Goal: Navigation & Orientation: Find specific page/section

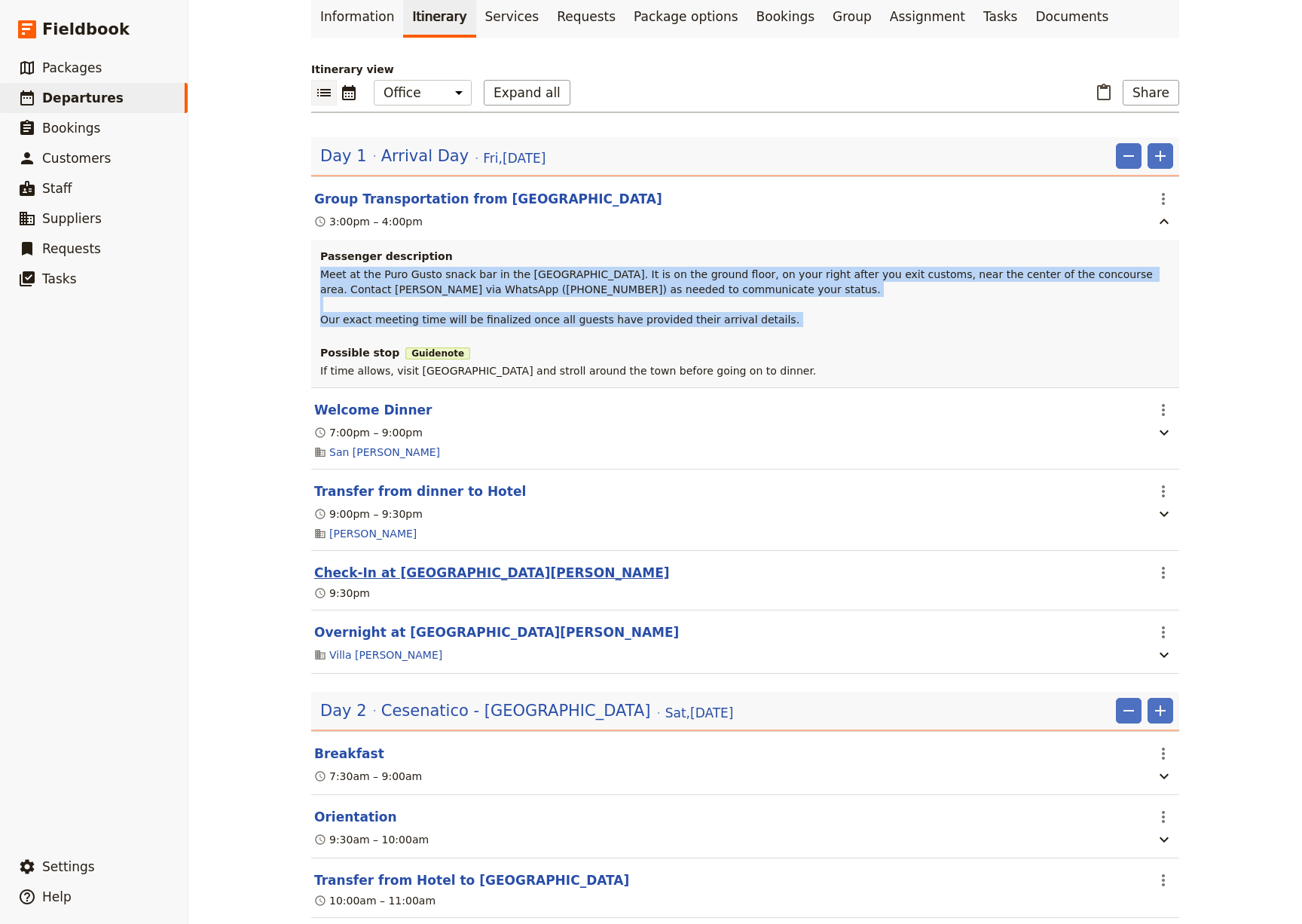
scroll to position [104, 0]
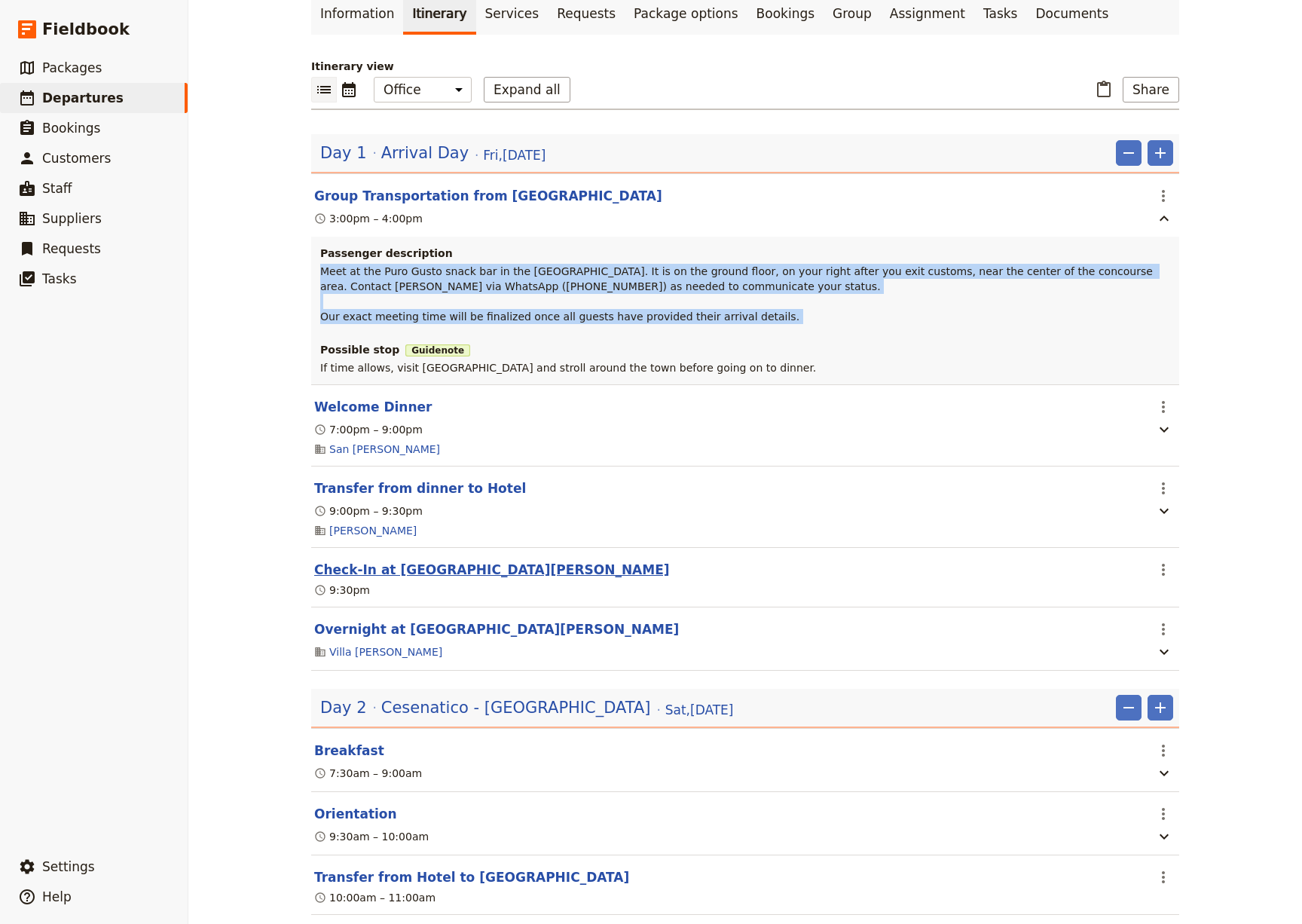
click at [455, 569] on button "Check-In at [GEOGRAPHIC_DATA][PERSON_NAME]" at bounding box center [492, 570] width 356 height 18
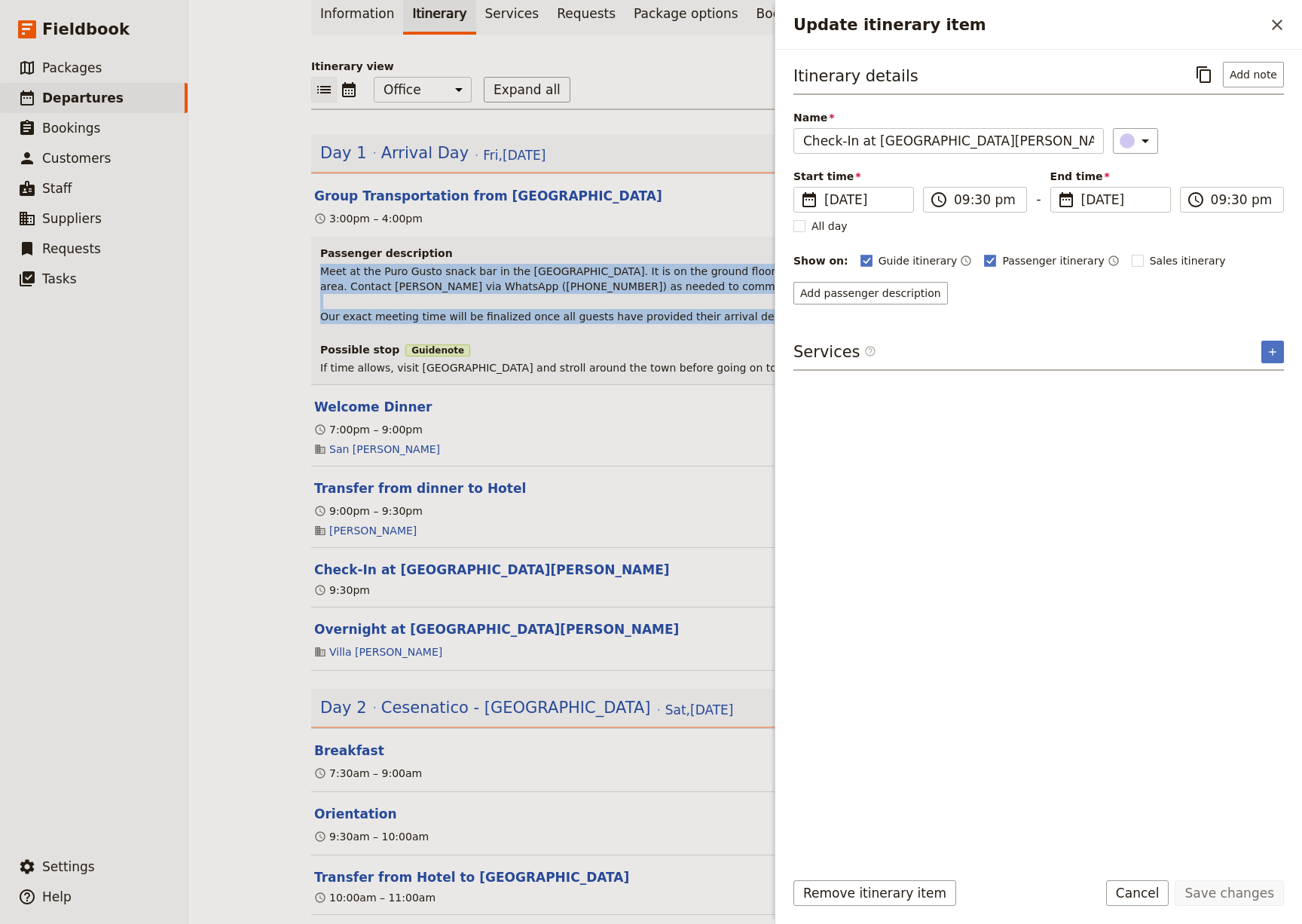
click at [256, 518] on div "Culinary Immersion: Food, Wine & Friends - [DATE]CCR ​ Confirmed [DATE] – [DATE…" at bounding box center [745, 462] width 1113 height 924
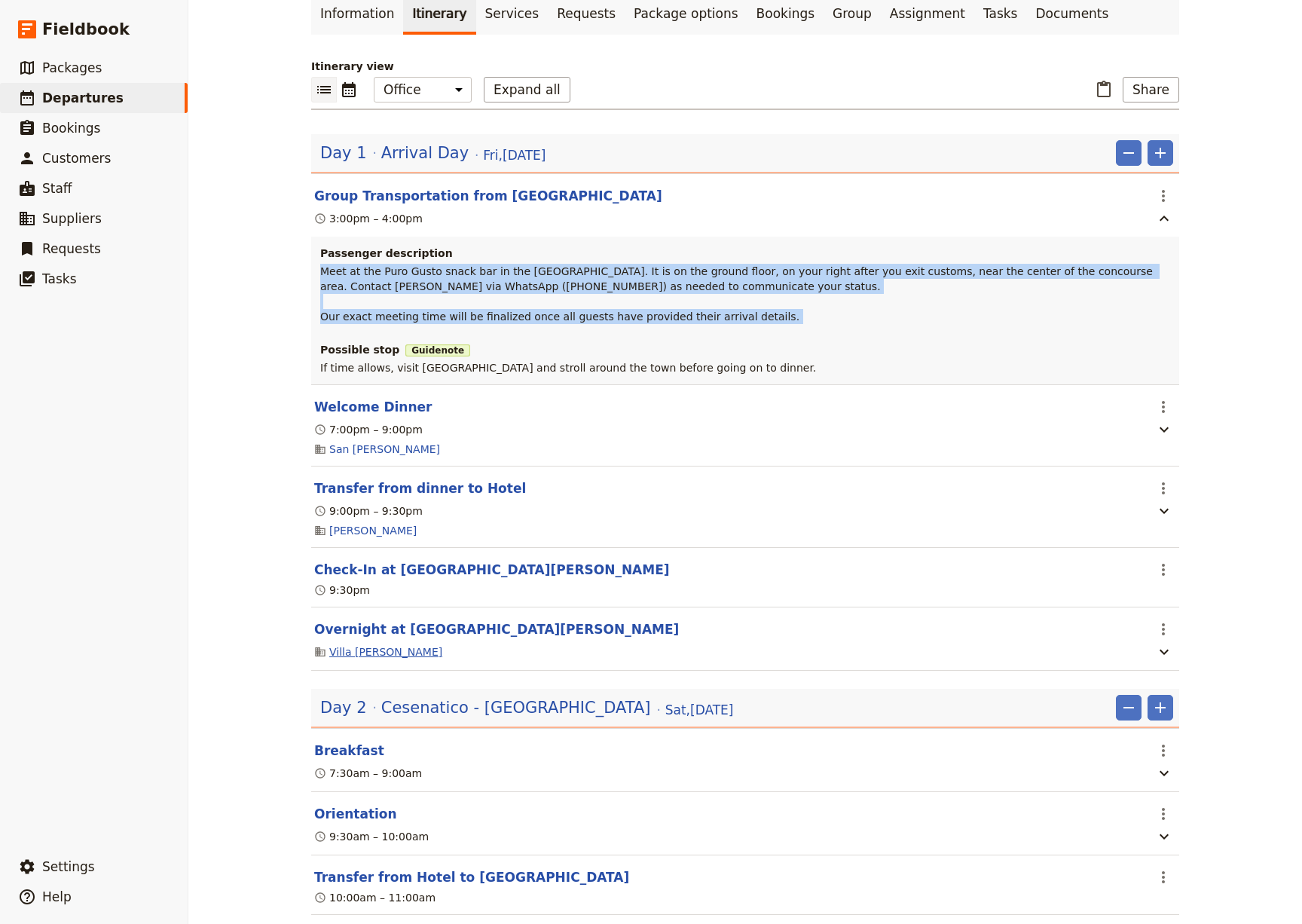
click at [376, 652] on link "Villa [PERSON_NAME]" at bounding box center [385, 651] width 113 height 15
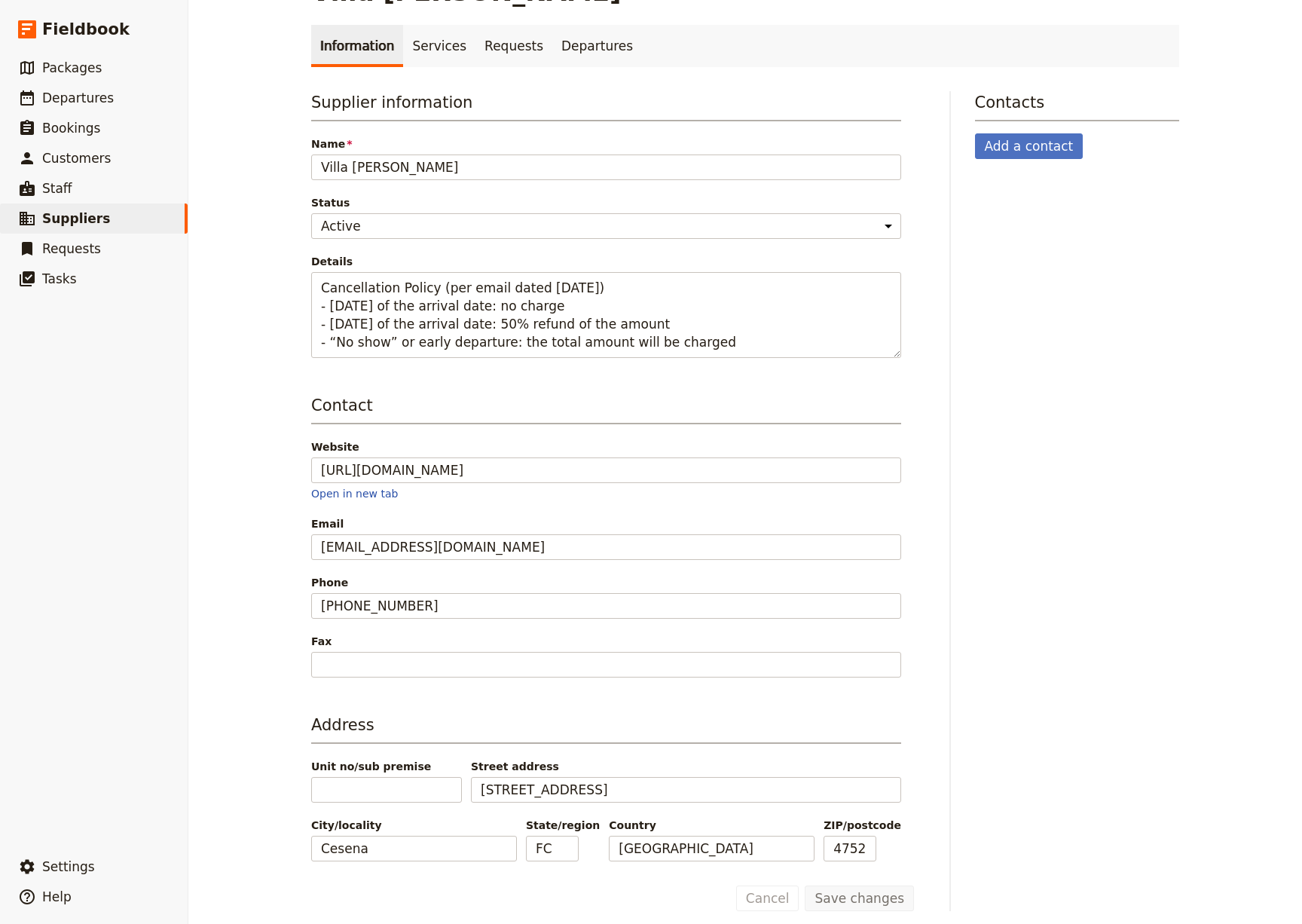
scroll to position [58, 0]
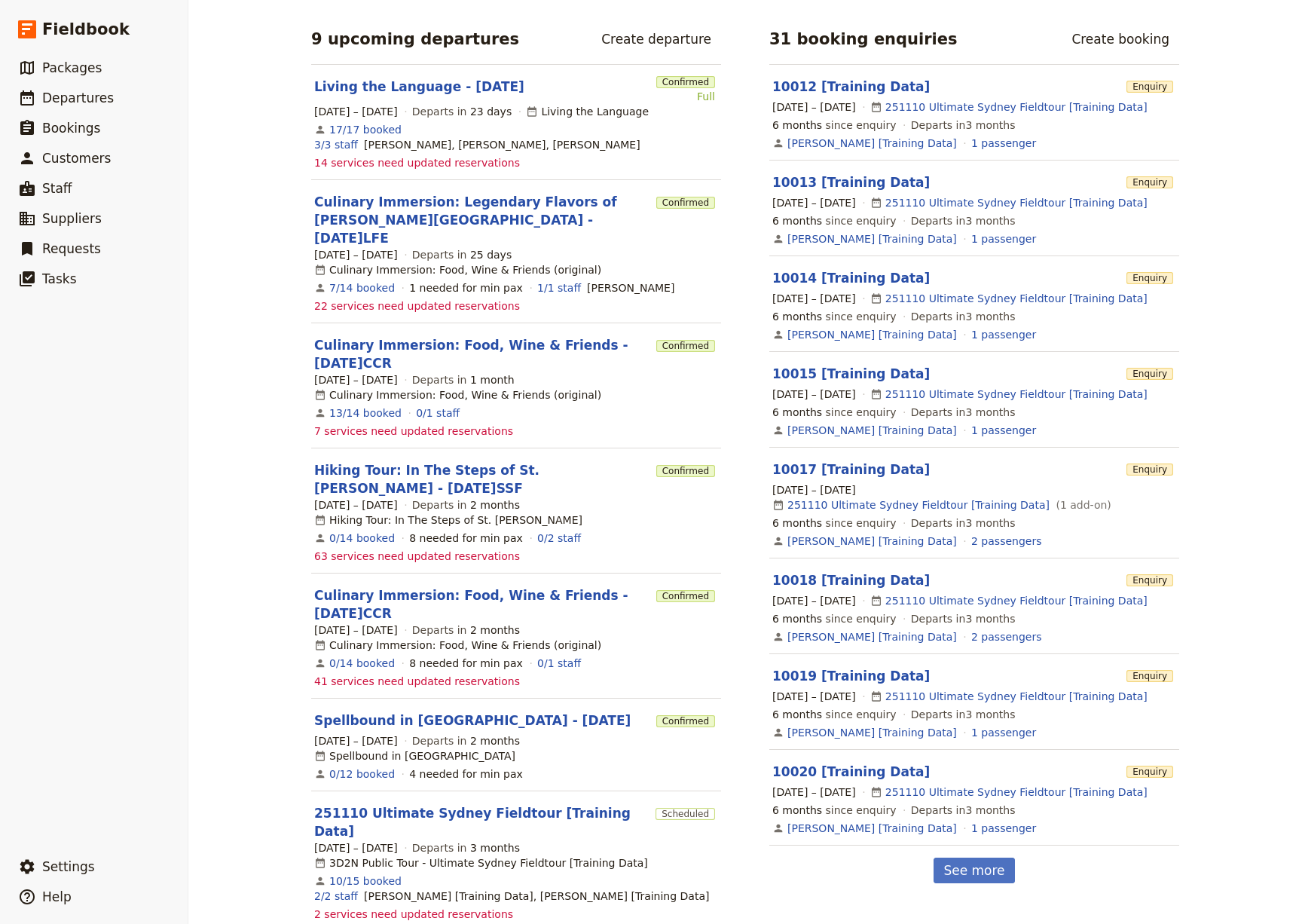
scroll to position [371, 0]
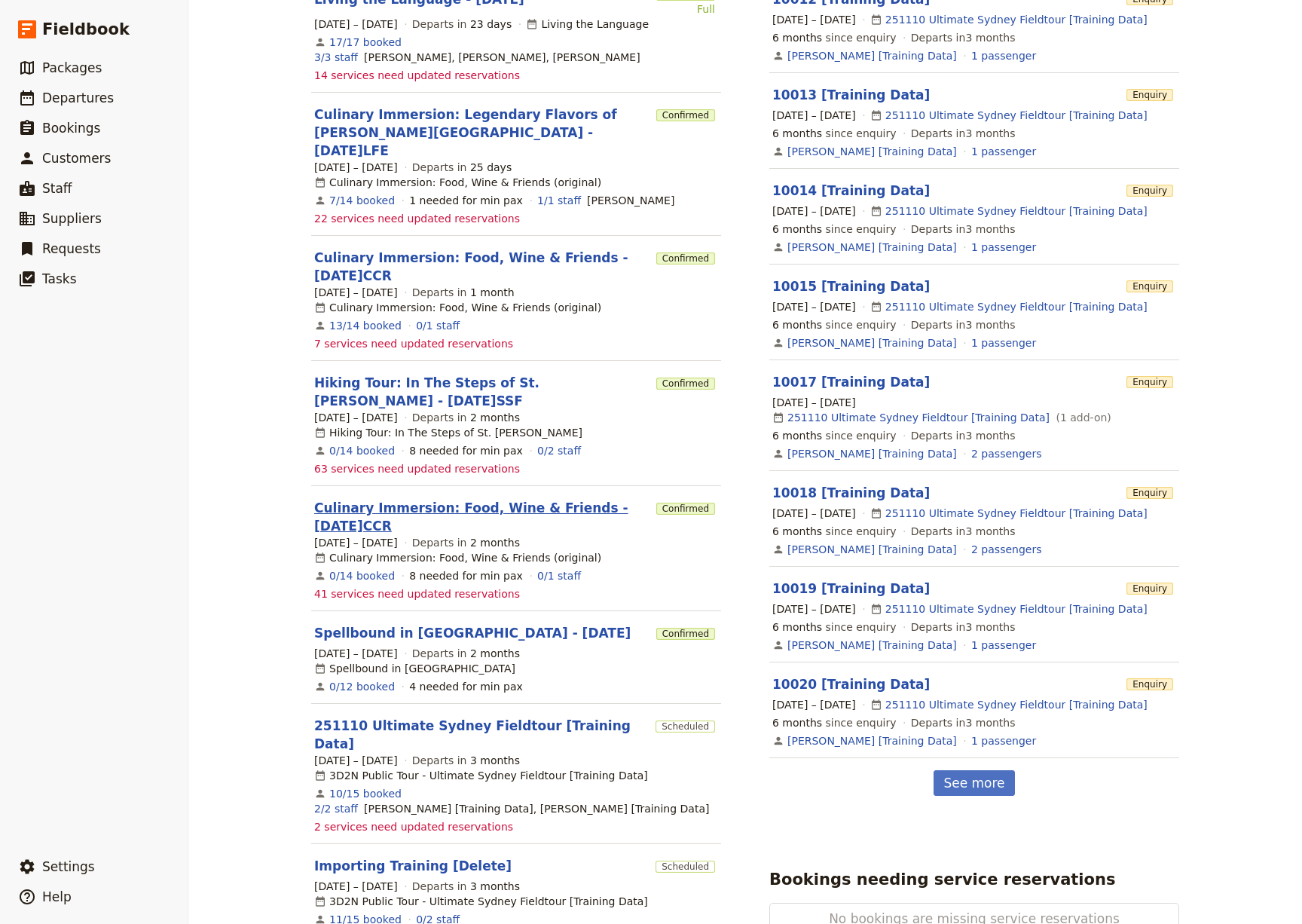
click at [361, 499] on link "Culinary Immersion: Food, Wine & Friends - [DATE]CCR" at bounding box center [483, 517] width 336 height 36
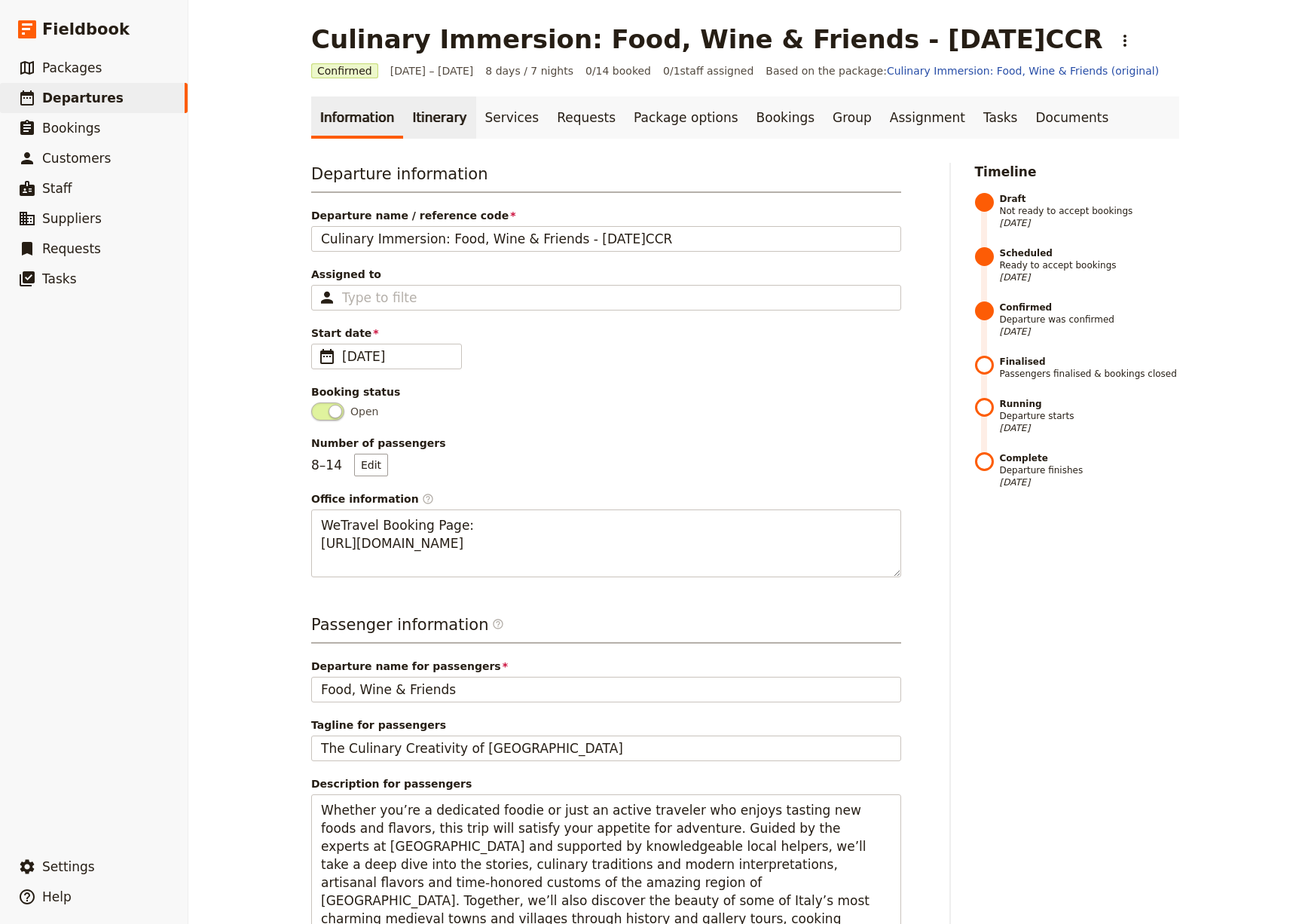
click at [404, 118] on link "Itinerary" at bounding box center [440, 117] width 72 height 42
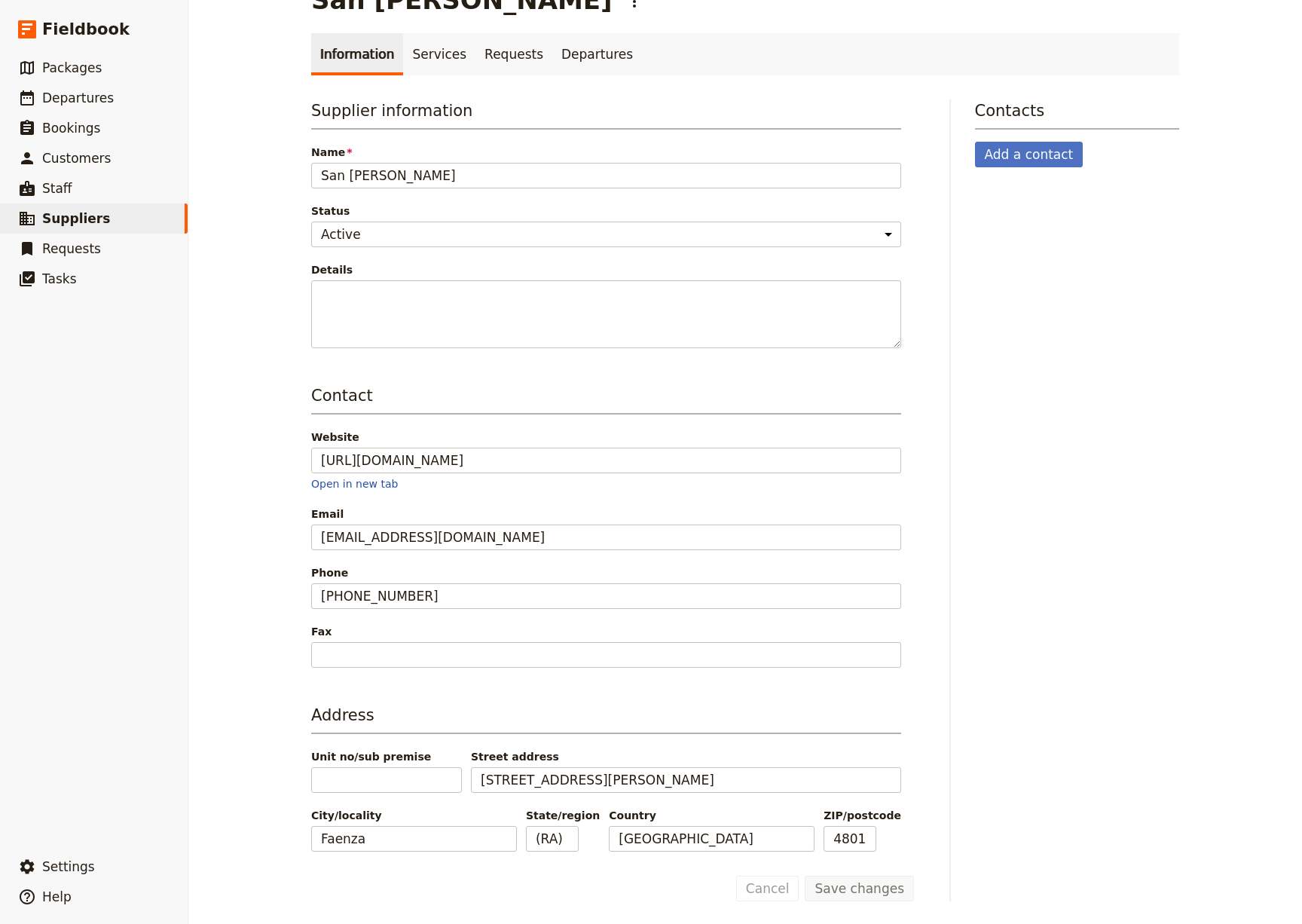
scroll to position [40, 0]
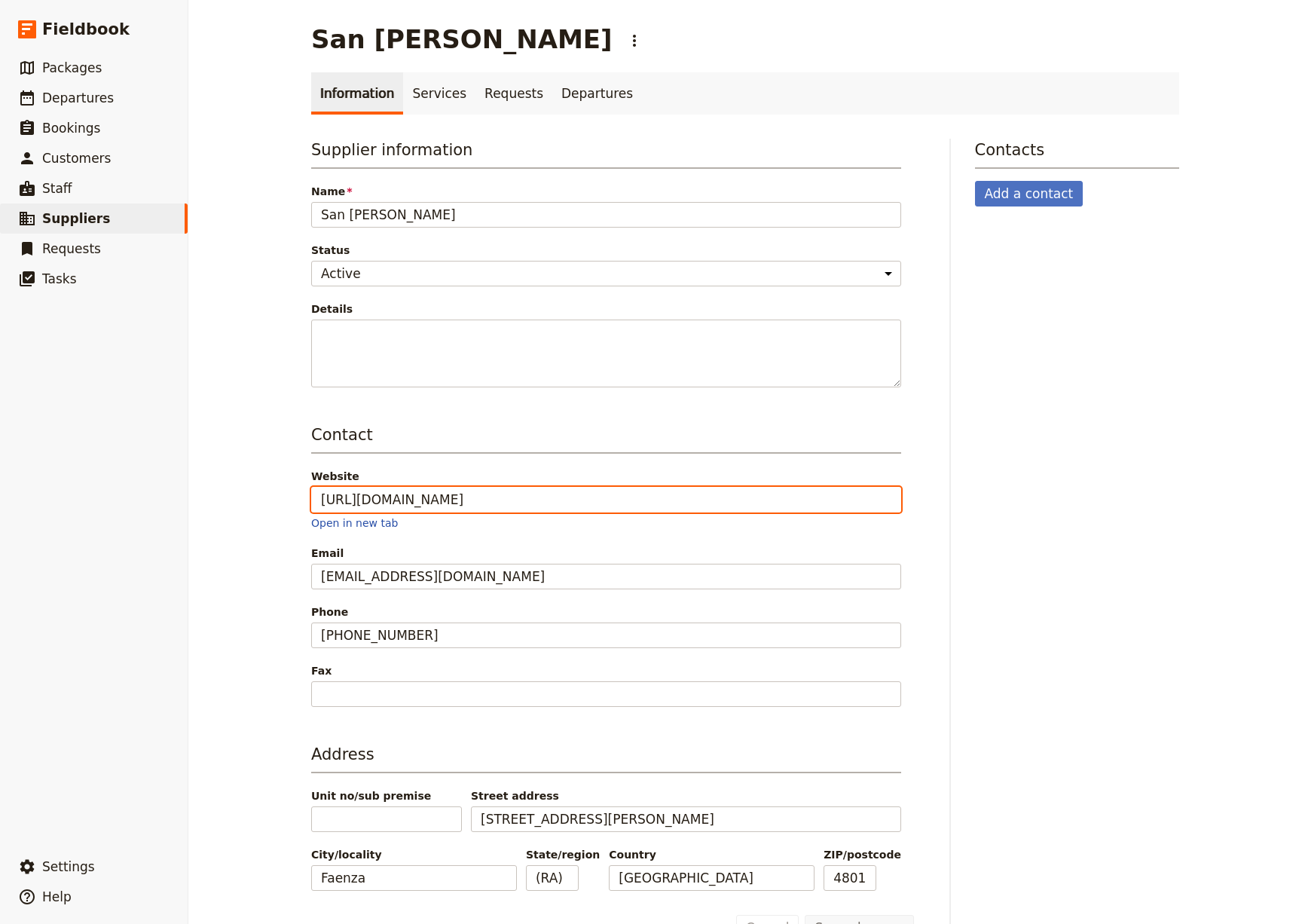
drag, startPoint x: 500, startPoint y: 499, endPoint x: 250, endPoint y: 486, distance: 250.3
click at [250, 486] on div "San [PERSON_NAME] ​ Information Services Requests Departures Supplier informati…" at bounding box center [745, 462] width 1113 height 924
